Goal: Task Accomplishment & Management: Manage account settings

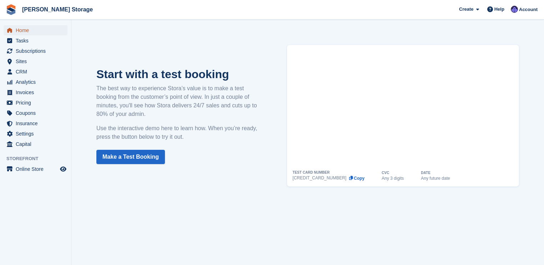
click at [25, 30] on span "Home" at bounding box center [37, 30] width 43 height 10
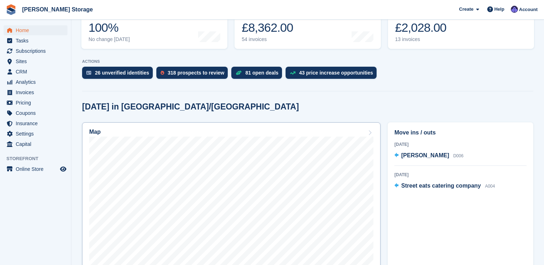
scroll to position [114, 0]
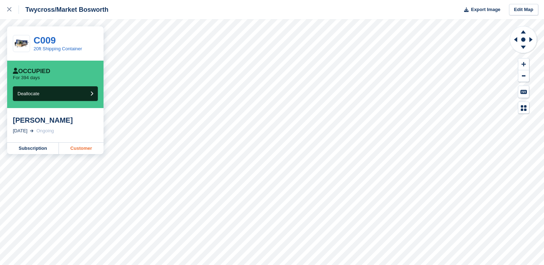
click at [80, 150] on link "Customer" at bounding box center [81, 148] width 45 height 11
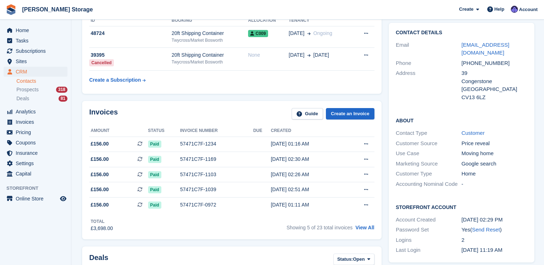
scroll to position [86, 0]
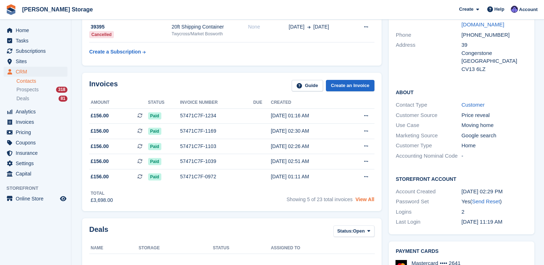
click at [368, 199] on link "View All" at bounding box center [365, 200] width 19 height 6
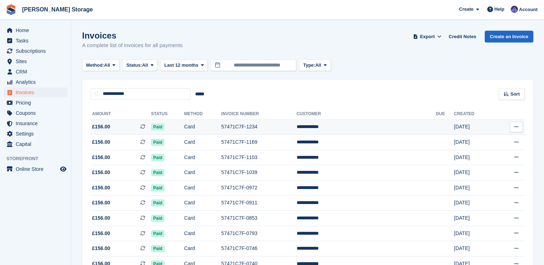
click at [259, 126] on td "57471C7F-1234" at bounding box center [258, 127] width 75 height 15
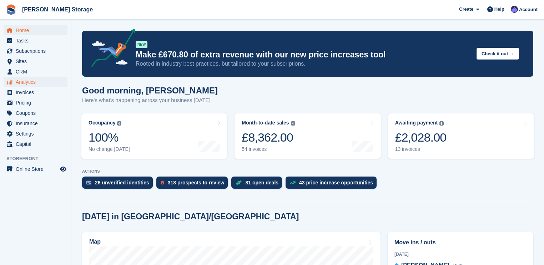
scroll to position [114, 0]
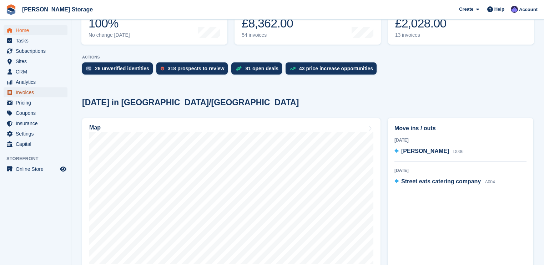
click at [23, 91] on span "Invoices" at bounding box center [37, 92] width 43 height 10
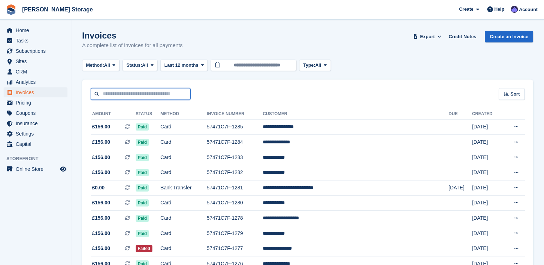
click at [142, 93] on input "text" at bounding box center [141, 94] width 100 height 12
type input "**********"
click at [97, 96] on input "**********" at bounding box center [141, 94] width 100 height 12
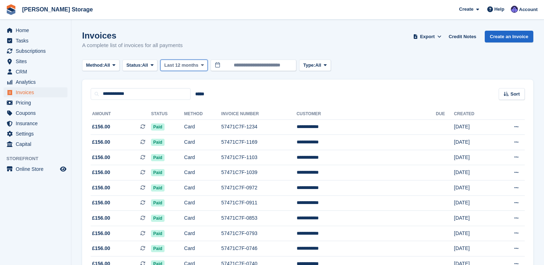
click at [200, 68] on span at bounding box center [203, 65] width 6 height 6
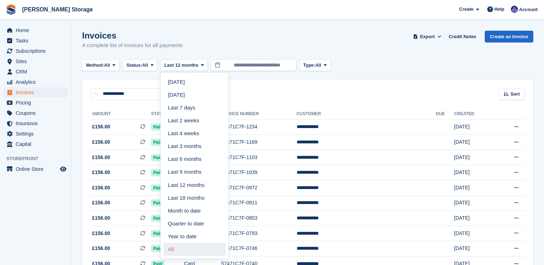
click at [175, 250] on link "All" at bounding box center [195, 249] width 62 height 13
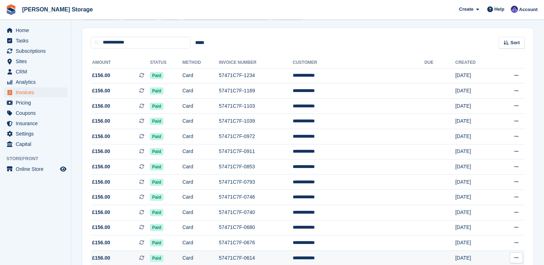
scroll to position [41, 0]
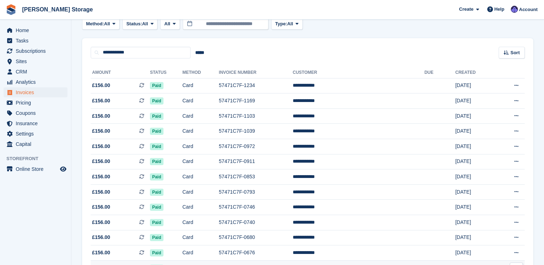
click at [177, 87] on td "Paid" at bounding box center [166, 85] width 32 height 15
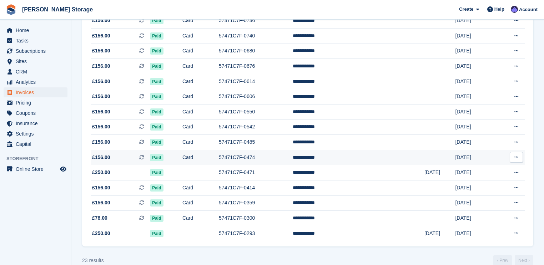
scroll to position [241, 0]
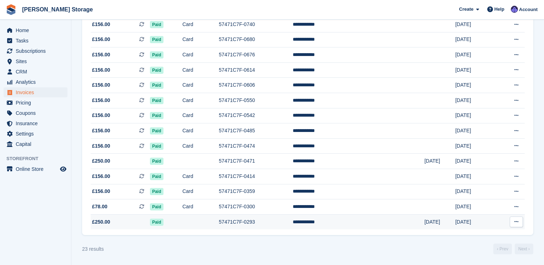
click at [104, 221] on span "£250.00" at bounding box center [101, 222] width 18 height 7
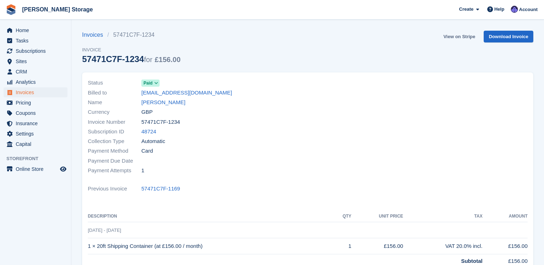
click at [450, 36] on link "View on Stripe" at bounding box center [459, 37] width 37 height 12
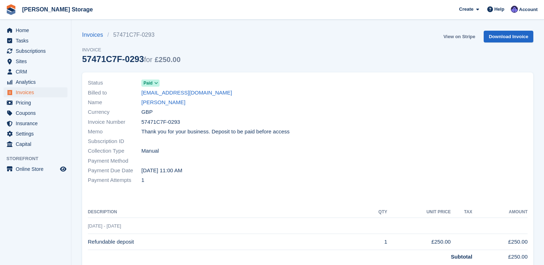
click at [466, 37] on link "View on Stripe" at bounding box center [459, 37] width 37 height 12
